Goal: Find specific page/section: Find specific page/section

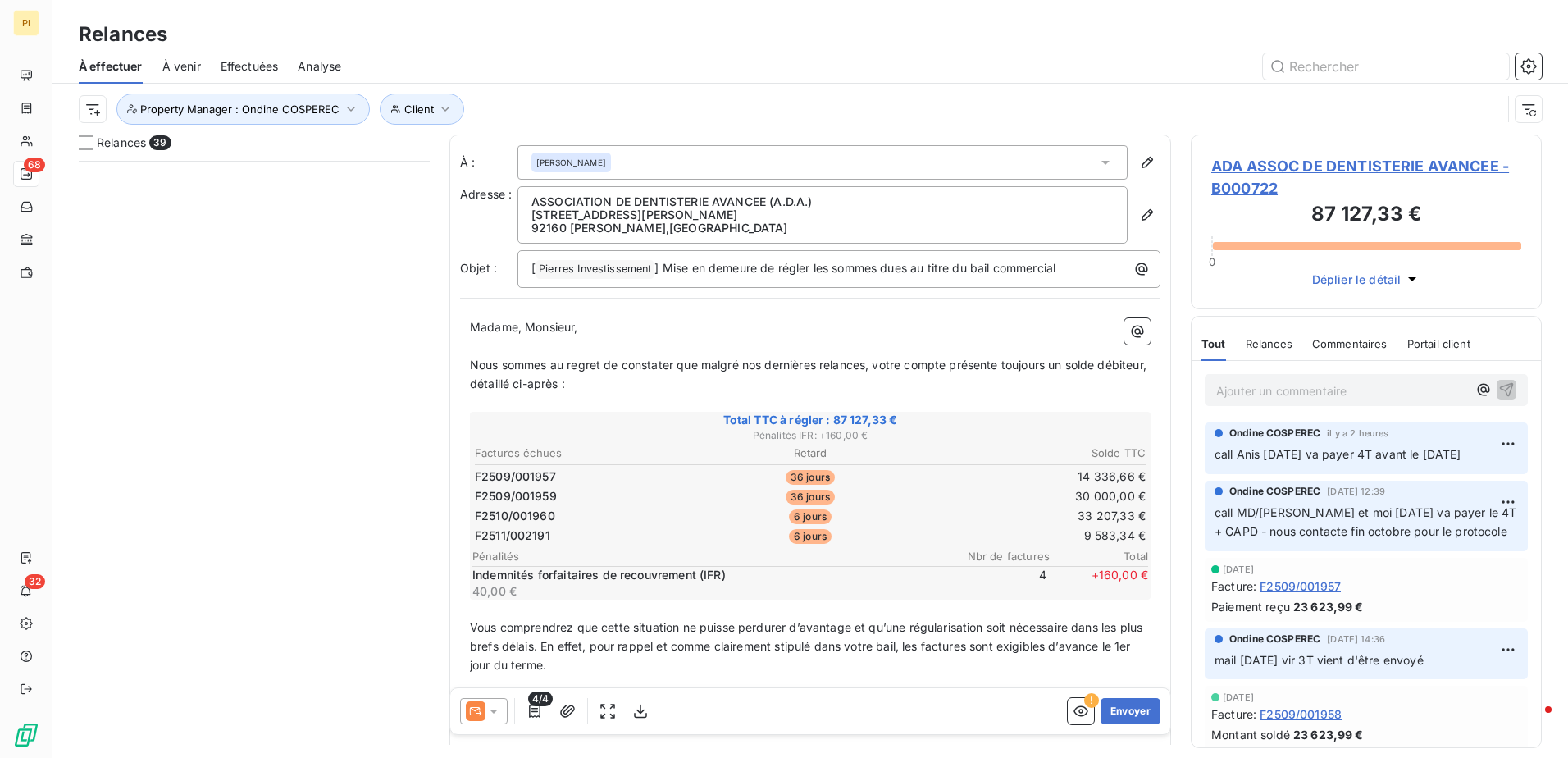
scroll to position [585, 339]
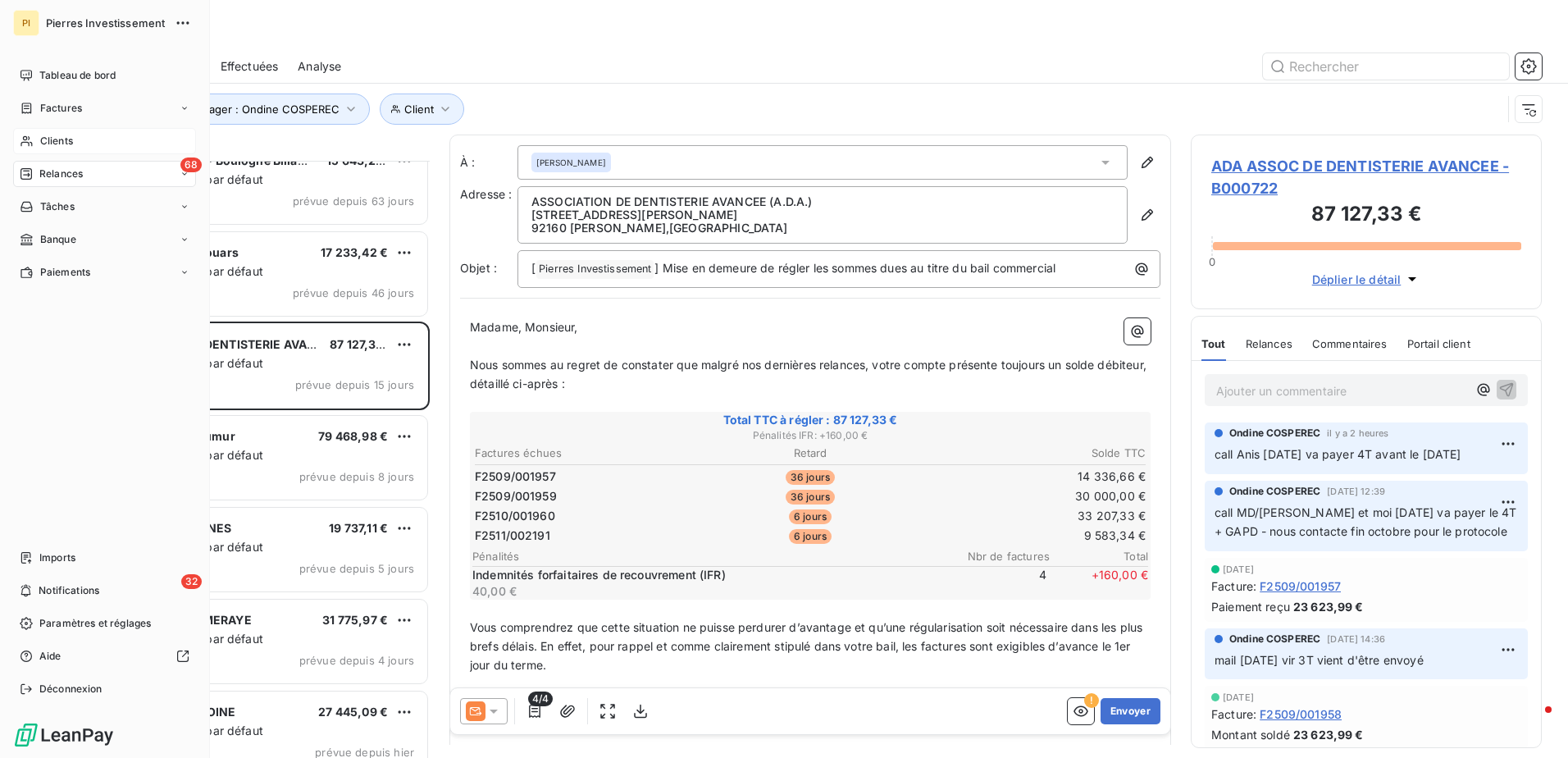
drag, startPoint x: 73, startPoint y: 141, endPoint x: 180, endPoint y: 117, distance: 109.7
click at [75, 141] on div "Clients" at bounding box center [104, 141] width 183 height 26
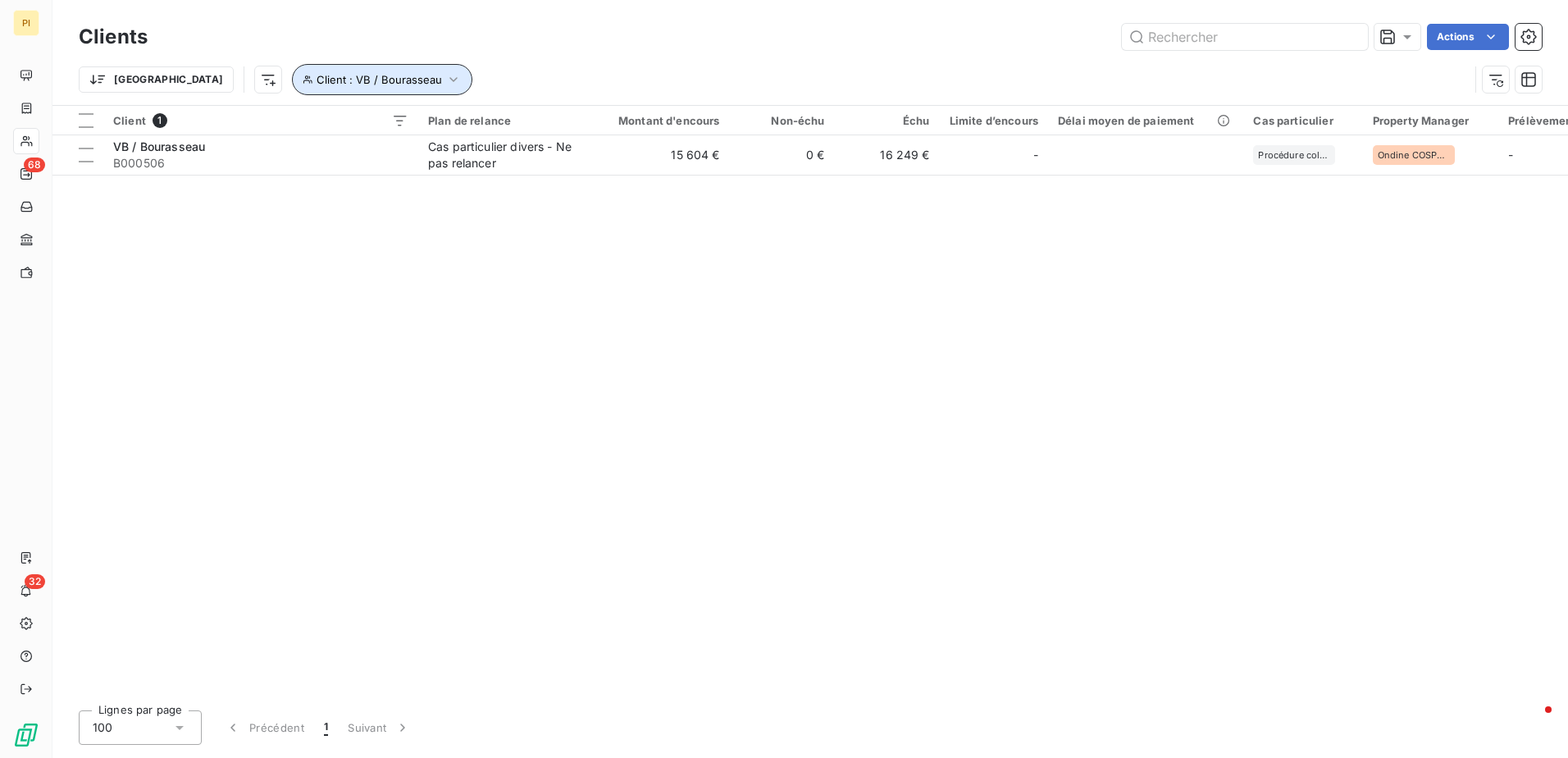
click at [445, 75] on icon "button" at bounding box center [453, 80] width 17 height 17
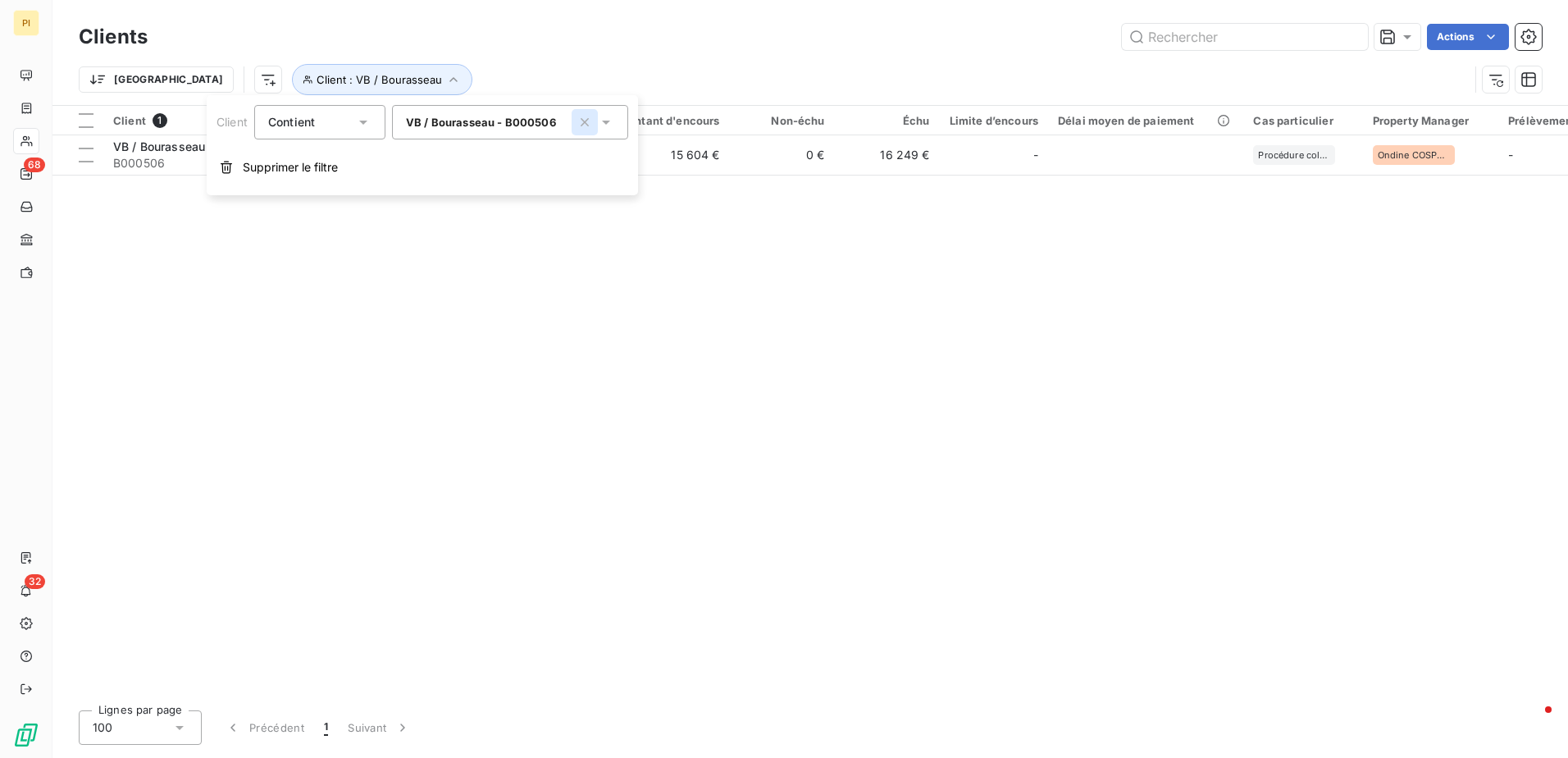
click at [584, 120] on icon "button" at bounding box center [584, 123] width 17 height 17
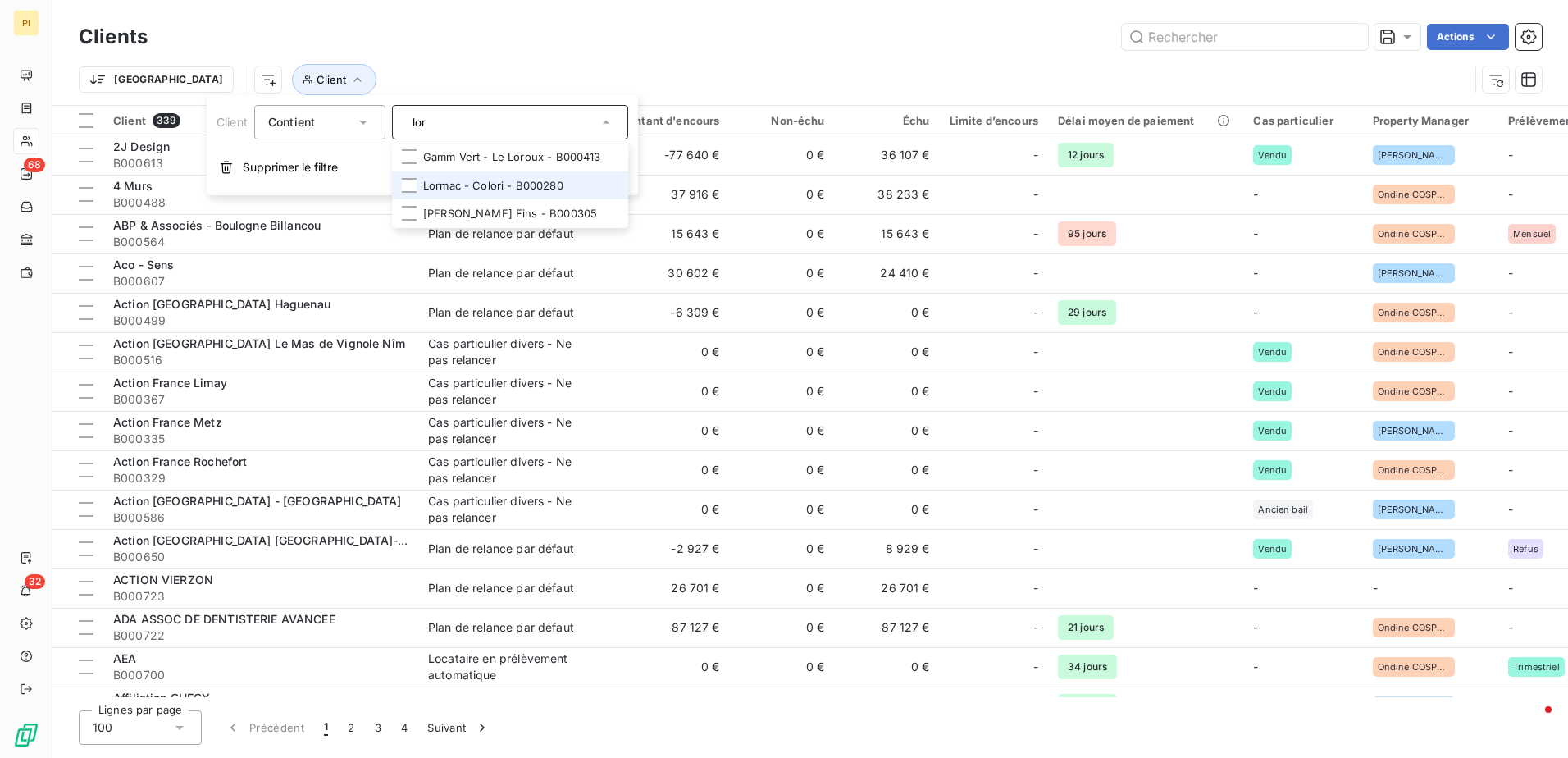
type input "lor"
click at [490, 186] on li "Lormac - Colori - B000280" at bounding box center [510, 186] width 236 height 29
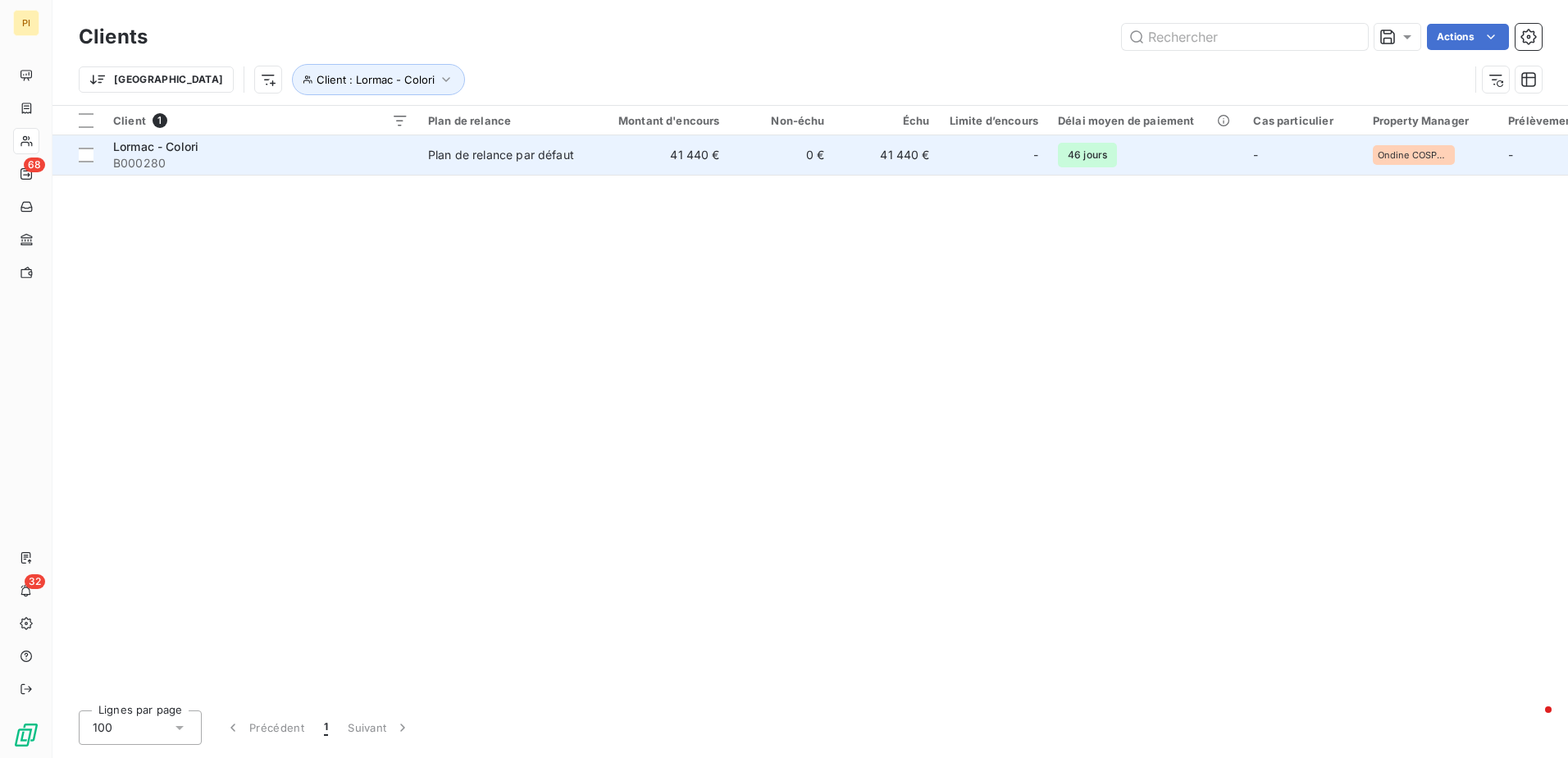
click at [760, 160] on td "0 €" at bounding box center [782, 155] width 105 height 39
